Goal: Task Accomplishment & Management: Use online tool/utility

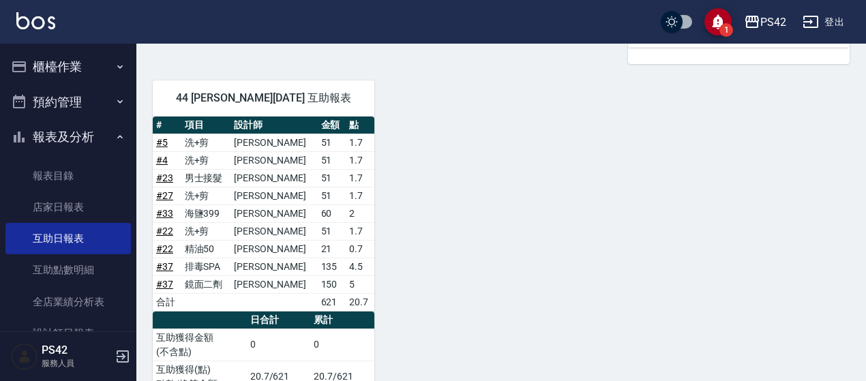
click at [80, 66] on button "櫃檯作業" at bounding box center [67, 66] width 125 height 35
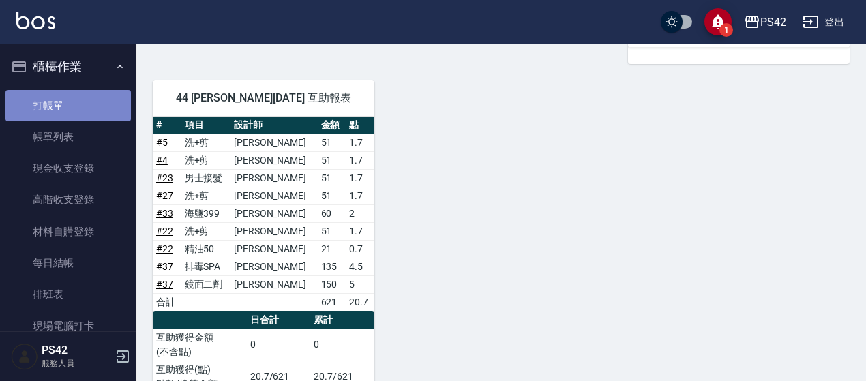
click at [99, 118] on link "打帳單" at bounding box center [67, 105] width 125 height 31
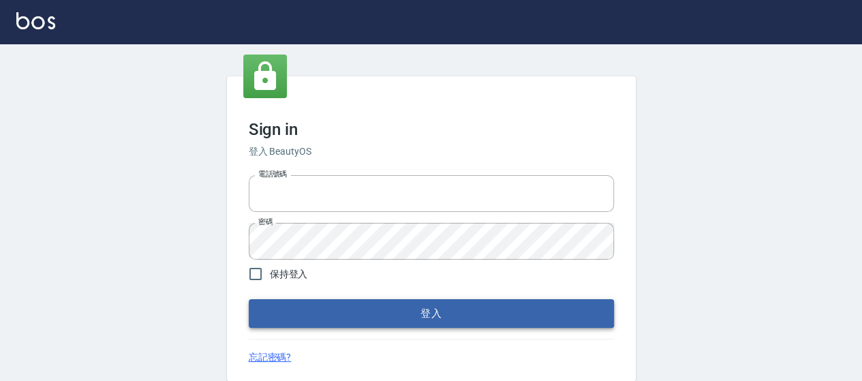
type input "0426657169"
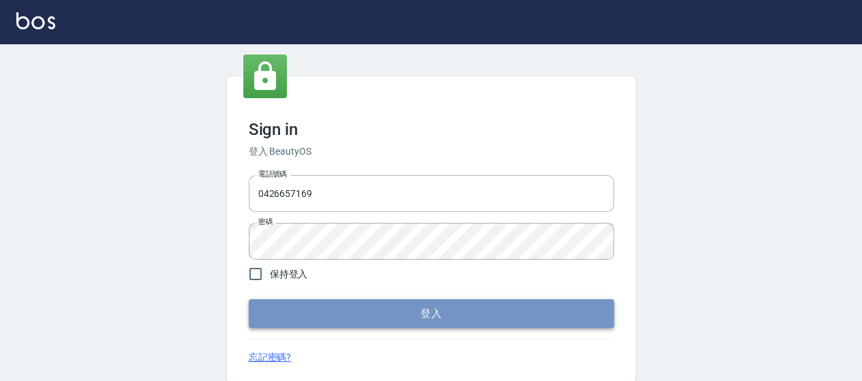
click at [379, 301] on button "登入" at bounding box center [431, 313] width 365 height 29
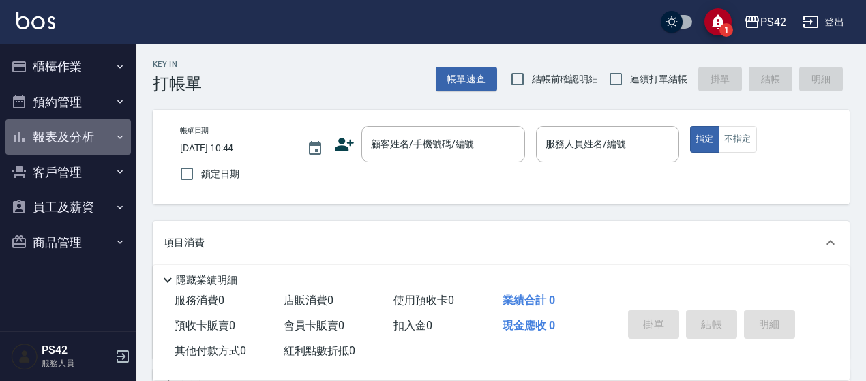
click at [29, 132] on button "報表及分析" at bounding box center [67, 136] width 125 height 35
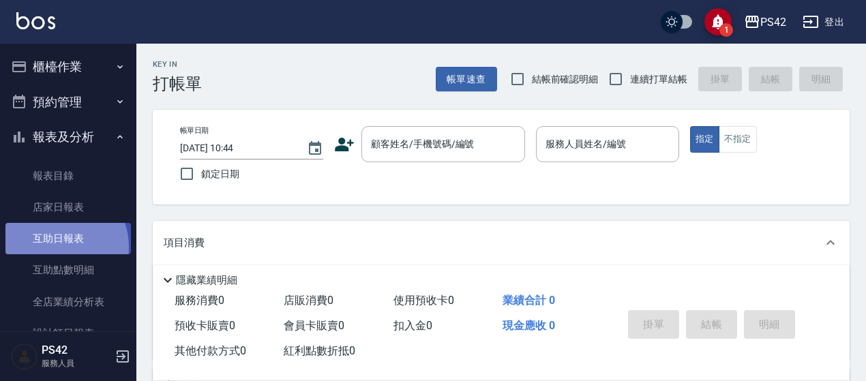
click at [57, 246] on link "互助日報表" at bounding box center [67, 238] width 125 height 31
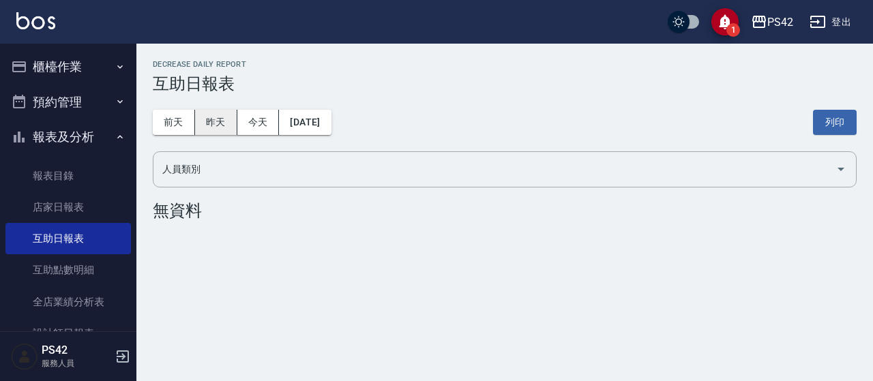
click at [221, 127] on button "昨天" at bounding box center [216, 122] width 42 height 25
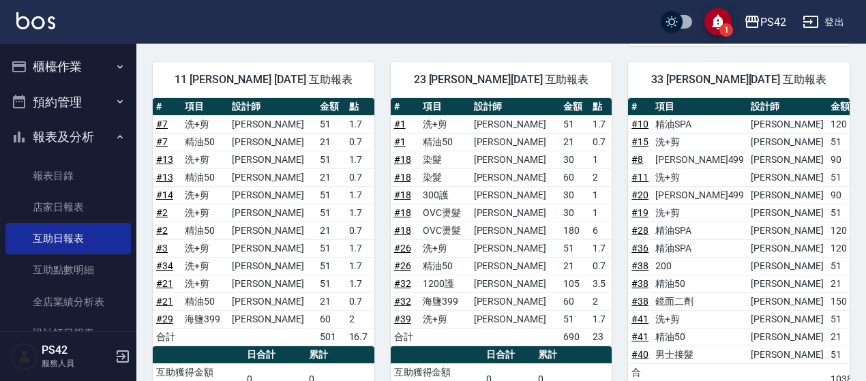
scroll to position [406, 0]
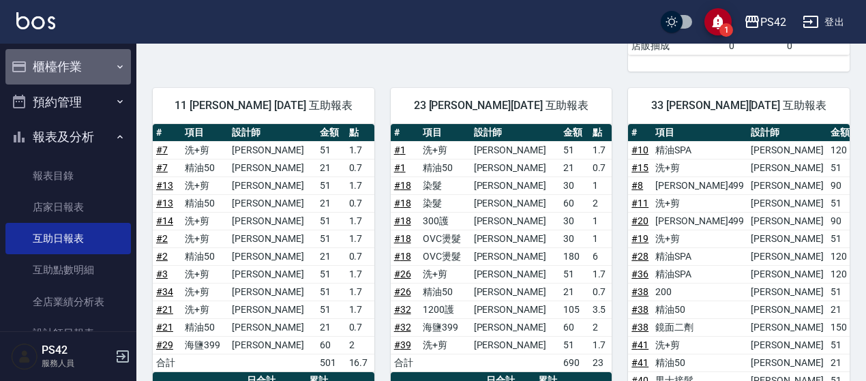
click at [72, 78] on button "櫃檯作業" at bounding box center [67, 66] width 125 height 35
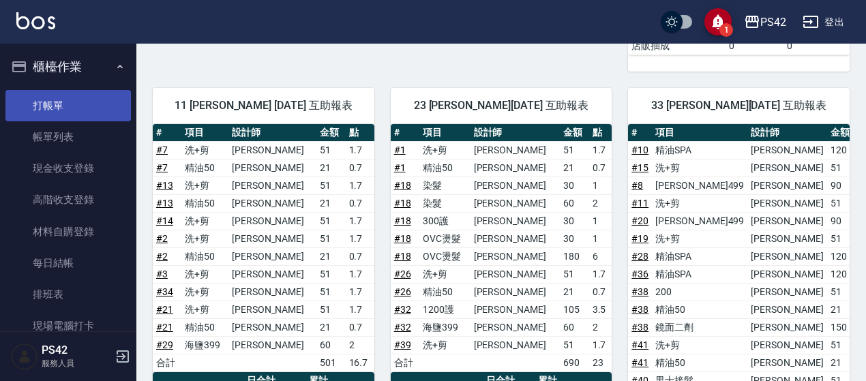
click at [64, 99] on link "打帳單" at bounding box center [67, 105] width 125 height 31
